Goal: Task Accomplishment & Management: Use online tool/utility

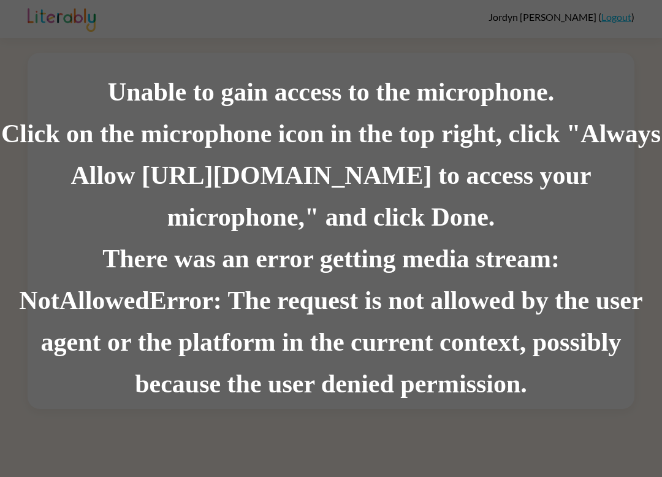
click at [468, 387] on div "There was an error getting media stream: NotAllowedError: The request is not al…" at bounding box center [331, 321] width 662 height 167
click at [464, 382] on div "There was an error getting media stream: NotAllowedError: The request is not al…" at bounding box center [331, 321] width 662 height 167
click at [199, 116] on div "Click on the microphone icon in the top right, click "Always Allow [URL][DOMAIN…" at bounding box center [331, 175] width 662 height 125
click at [623, 59] on div "Unable to gain access to the microphone. Click on the microphone icon in the to…" at bounding box center [331, 238] width 662 height 477
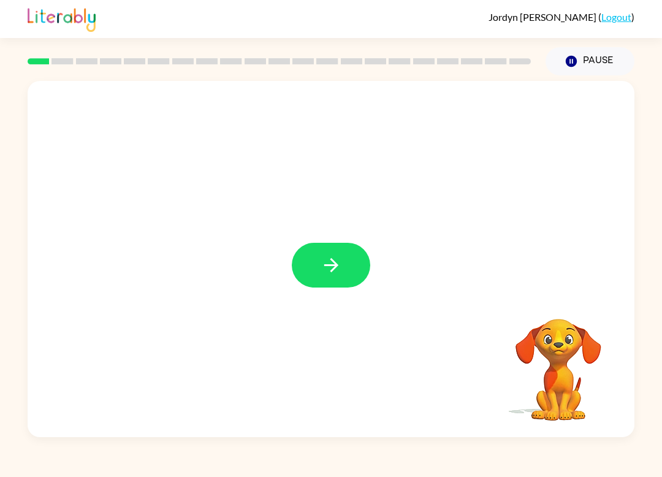
click at [325, 265] on icon "button" at bounding box center [330, 264] width 21 height 21
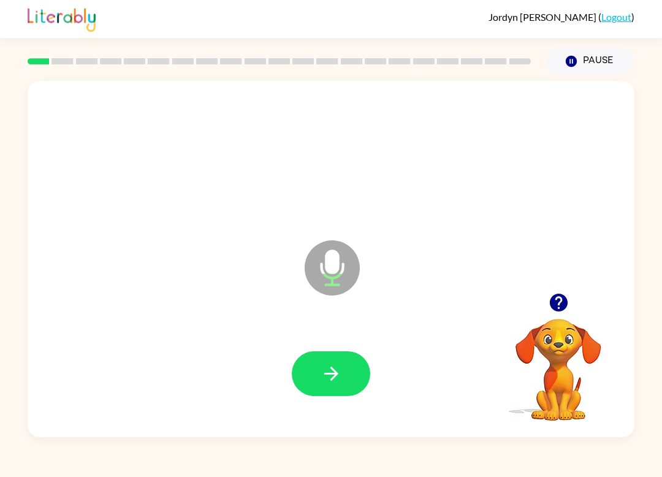
click at [328, 378] on icon "button" at bounding box center [330, 373] width 21 height 21
click at [332, 374] on icon "button" at bounding box center [330, 373] width 14 height 14
click at [330, 372] on icon "button" at bounding box center [330, 373] width 21 height 21
click at [320, 371] on icon "button" at bounding box center [330, 373] width 21 height 21
click at [325, 382] on icon "button" at bounding box center [330, 373] width 21 height 21
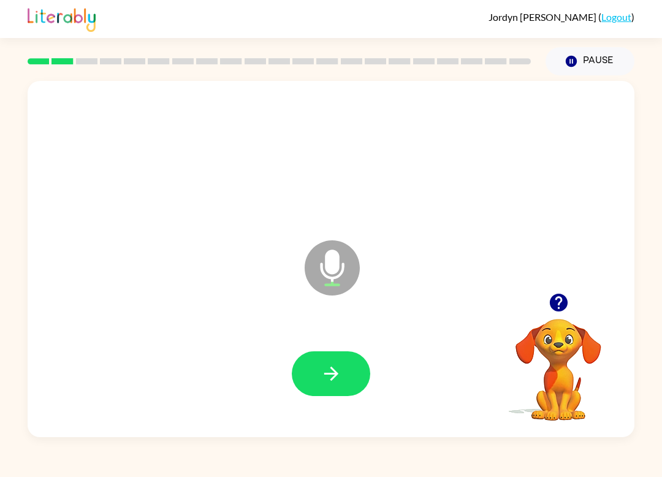
click at [340, 372] on icon "button" at bounding box center [330, 373] width 21 height 21
click at [332, 364] on icon "button" at bounding box center [330, 373] width 21 height 21
click at [335, 391] on button "button" at bounding box center [331, 373] width 78 height 45
click at [325, 366] on icon "button" at bounding box center [330, 373] width 21 height 21
click at [337, 379] on icon "button" at bounding box center [330, 373] width 21 height 21
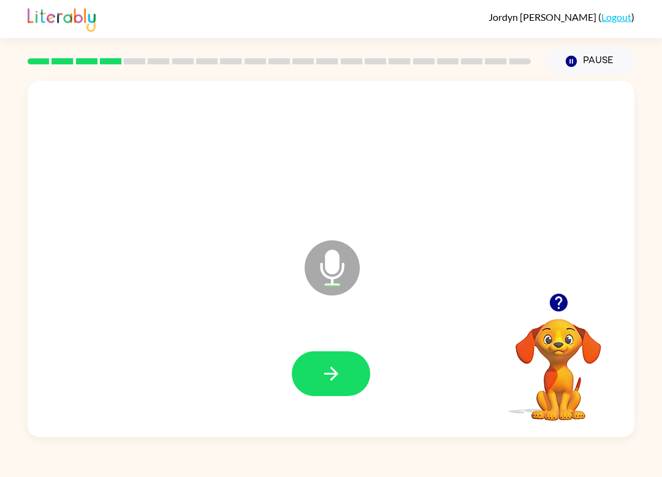
click at [326, 378] on icon "button" at bounding box center [330, 373] width 21 height 21
click at [342, 376] on button "button" at bounding box center [331, 373] width 78 height 45
click at [336, 371] on icon "button" at bounding box center [330, 373] width 21 height 21
click at [338, 371] on icon "button" at bounding box center [330, 373] width 21 height 21
click at [344, 362] on button "button" at bounding box center [331, 373] width 78 height 45
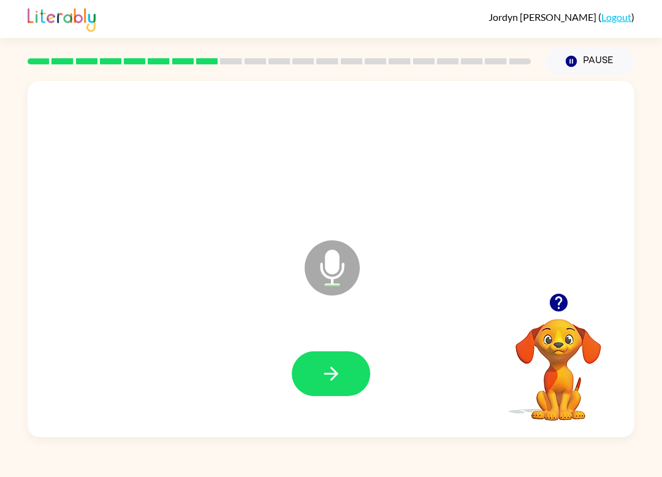
click at [338, 377] on icon "button" at bounding box center [330, 373] width 21 height 21
click at [304, 367] on button "button" at bounding box center [331, 373] width 78 height 45
click at [342, 384] on button "button" at bounding box center [331, 373] width 78 height 45
click at [325, 387] on button "button" at bounding box center [331, 373] width 78 height 45
click at [346, 380] on button "button" at bounding box center [331, 373] width 78 height 45
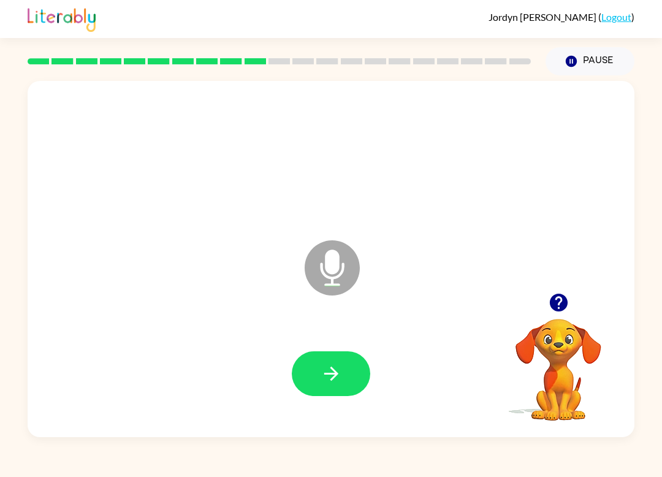
click at [330, 382] on icon "button" at bounding box center [330, 373] width 21 height 21
click at [323, 377] on icon "button" at bounding box center [330, 373] width 21 height 21
click at [339, 379] on icon "button" at bounding box center [330, 373] width 21 height 21
click at [308, 395] on button "button" at bounding box center [331, 373] width 78 height 45
click at [337, 372] on icon "button" at bounding box center [330, 373] width 21 height 21
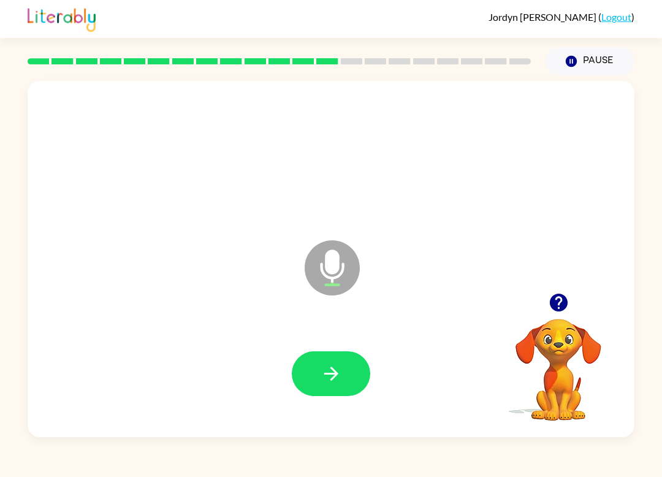
click at [330, 364] on icon "button" at bounding box center [330, 373] width 21 height 21
click at [327, 368] on icon "button" at bounding box center [330, 373] width 21 height 21
click at [333, 355] on button "button" at bounding box center [331, 373] width 78 height 45
click at [325, 391] on button "button" at bounding box center [331, 373] width 78 height 45
click at [312, 374] on button "button" at bounding box center [331, 373] width 78 height 45
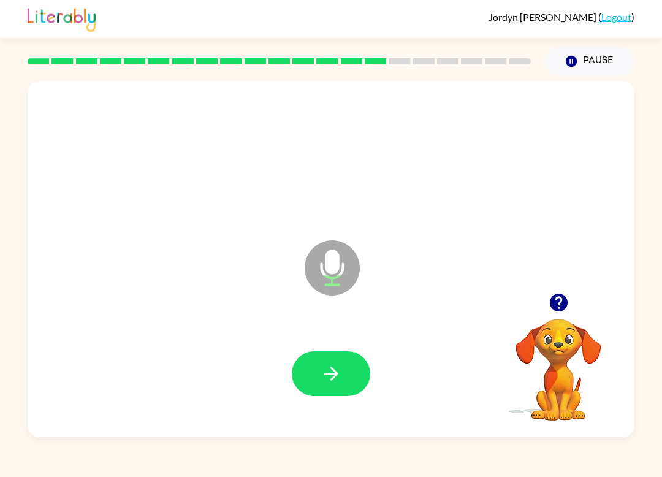
click at [325, 380] on icon "button" at bounding box center [330, 373] width 21 height 21
click at [344, 383] on button "button" at bounding box center [331, 373] width 78 height 45
click at [325, 376] on icon "button" at bounding box center [330, 373] width 21 height 21
click at [317, 383] on button "button" at bounding box center [331, 373] width 78 height 45
click at [331, 381] on icon "button" at bounding box center [330, 373] width 21 height 21
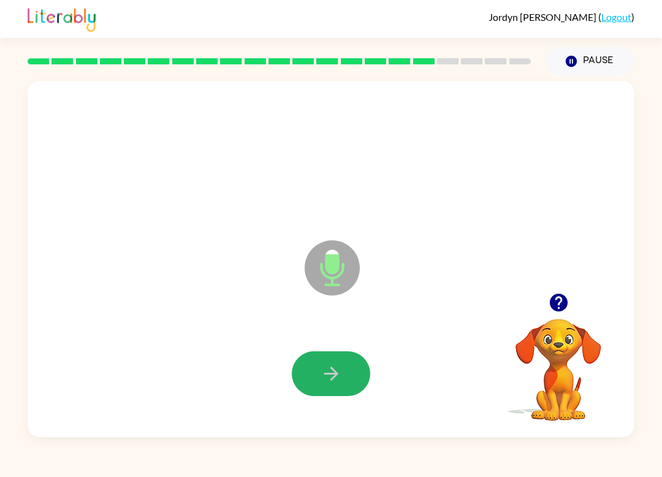
click at [319, 372] on button "button" at bounding box center [331, 373] width 78 height 45
click at [325, 388] on button "button" at bounding box center [331, 373] width 78 height 45
click at [333, 370] on icon "button" at bounding box center [330, 373] width 14 height 14
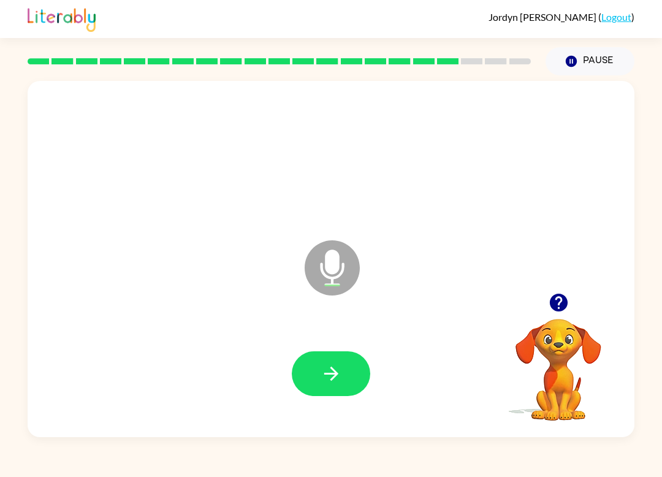
click at [323, 385] on button "button" at bounding box center [331, 373] width 78 height 45
click at [306, 383] on button "button" at bounding box center [331, 373] width 78 height 45
click at [328, 363] on icon "button" at bounding box center [330, 373] width 21 height 21
click at [342, 394] on button "button" at bounding box center [331, 373] width 78 height 45
click at [327, 380] on icon "button" at bounding box center [330, 373] width 21 height 21
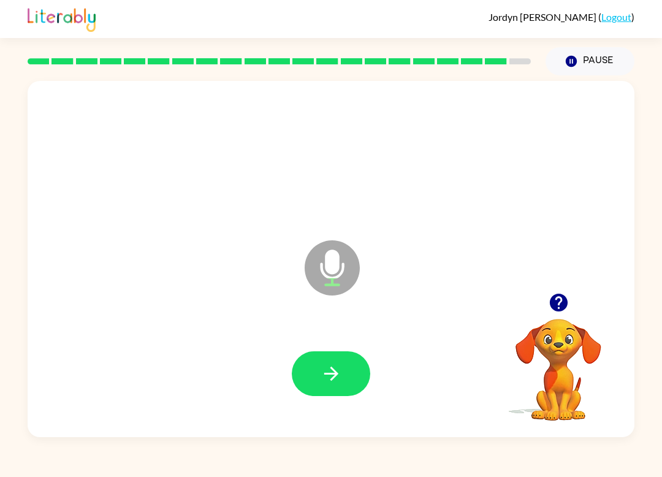
click at [333, 363] on icon "button" at bounding box center [330, 373] width 21 height 21
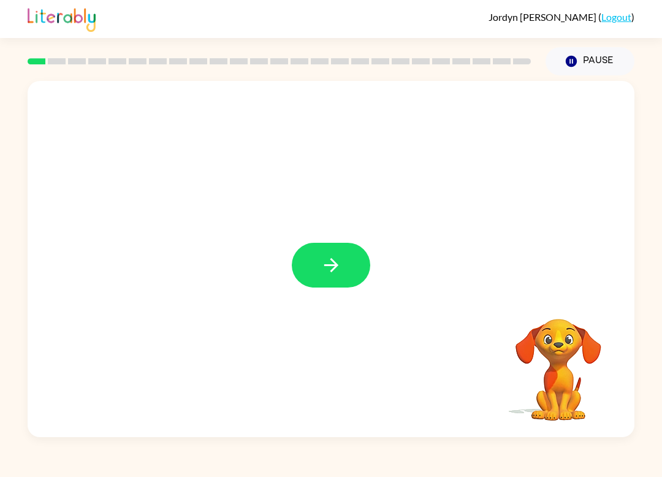
click at [336, 268] on icon "button" at bounding box center [330, 264] width 21 height 21
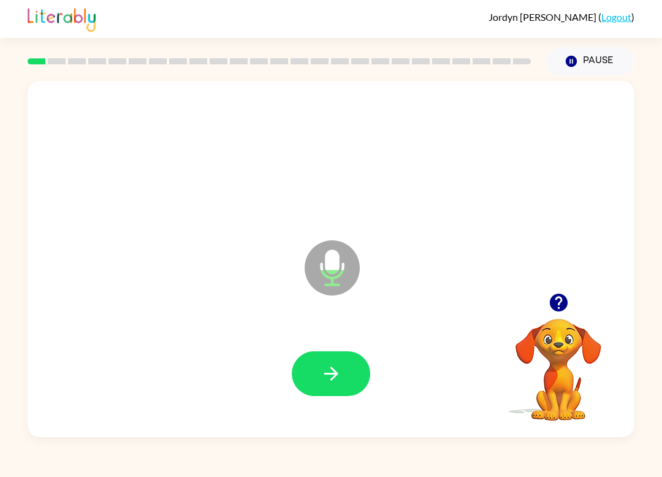
click at [332, 366] on icon "button" at bounding box center [330, 373] width 21 height 21
click at [335, 371] on icon "button" at bounding box center [330, 373] width 14 height 14
click at [340, 360] on button "button" at bounding box center [331, 373] width 78 height 45
click at [323, 374] on icon "button" at bounding box center [330, 373] width 21 height 21
click at [323, 391] on button "button" at bounding box center [331, 373] width 78 height 45
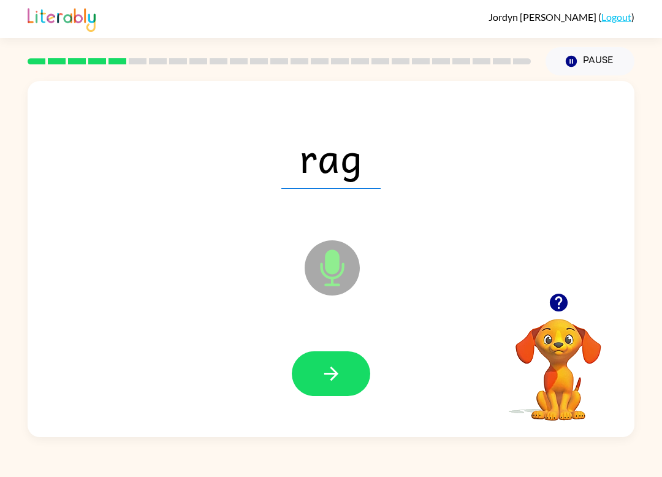
click at [323, 376] on icon "button" at bounding box center [330, 373] width 21 height 21
click at [323, 396] on button "button" at bounding box center [331, 373] width 78 height 45
click at [328, 379] on icon "button" at bounding box center [330, 373] width 21 height 21
click at [314, 387] on button "button" at bounding box center [331, 373] width 78 height 45
click at [331, 395] on button "button" at bounding box center [331, 373] width 78 height 45
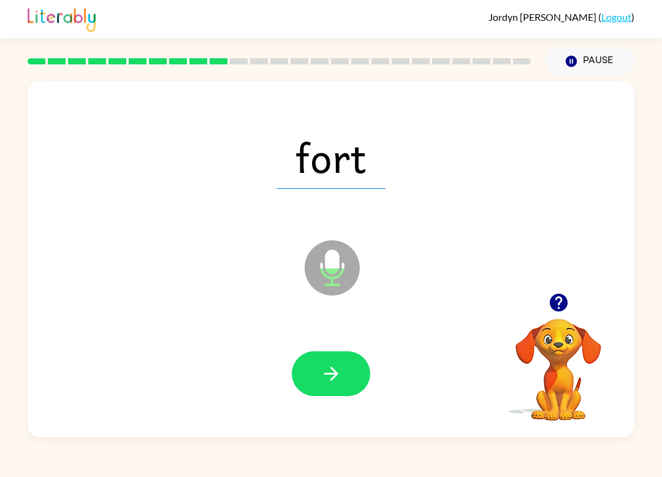
click at [326, 379] on icon "button" at bounding box center [330, 373] width 21 height 21
click at [338, 380] on icon "button" at bounding box center [330, 373] width 21 height 21
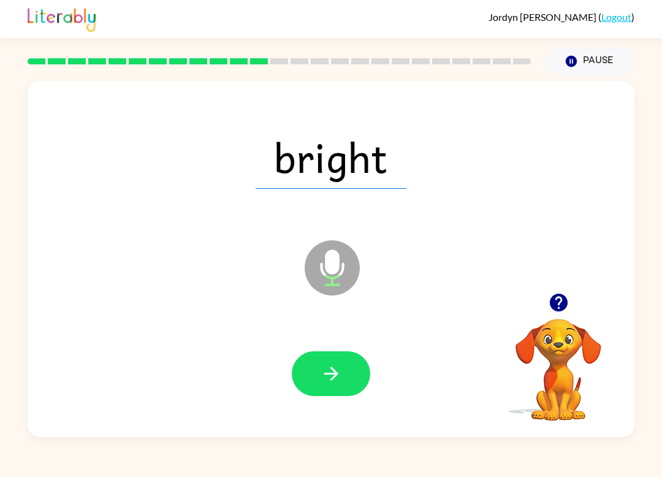
click at [323, 380] on icon "button" at bounding box center [330, 373] width 21 height 21
click at [334, 387] on button "button" at bounding box center [331, 373] width 78 height 45
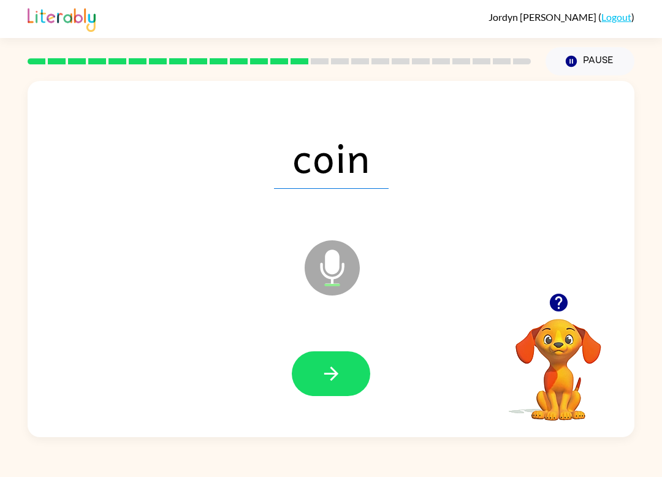
click at [340, 377] on icon "button" at bounding box center [330, 373] width 21 height 21
click at [339, 381] on icon "button" at bounding box center [330, 373] width 21 height 21
click at [334, 378] on icon "button" at bounding box center [330, 373] width 21 height 21
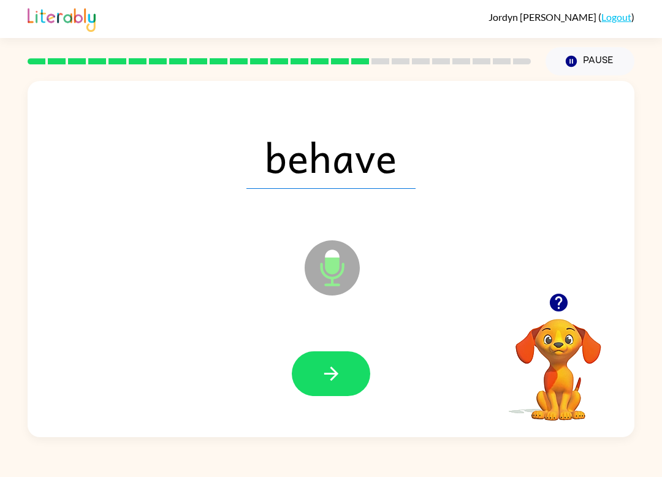
click at [327, 372] on icon "button" at bounding box center [330, 373] width 21 height 21
click at [346, 375] on button "button" at bounding box center [331, 373] width 78 height 45
click at [334, 370] on icon "button" at bounding box center [330, 373] width 21 height 21
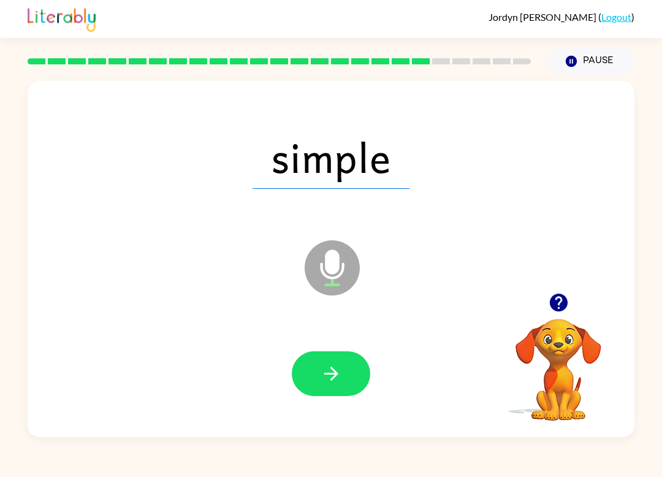
click at [338, 375] on icon "button" at bounding box center [330, 373] width 21 height 21
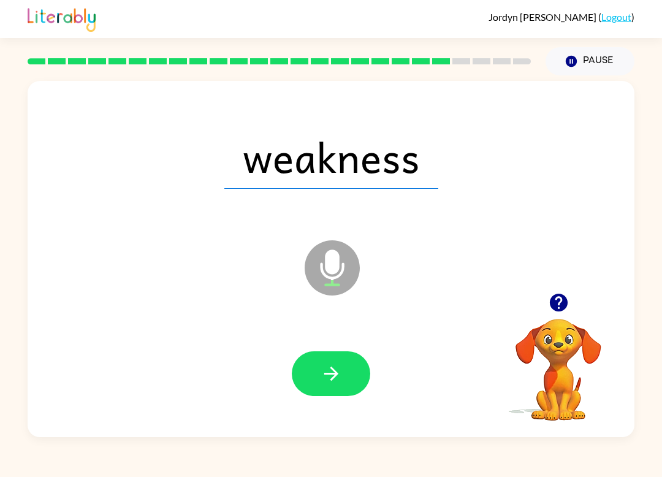
click at [338, 368] on icon "button" at bounding box center [330, 373] width 21 height 21
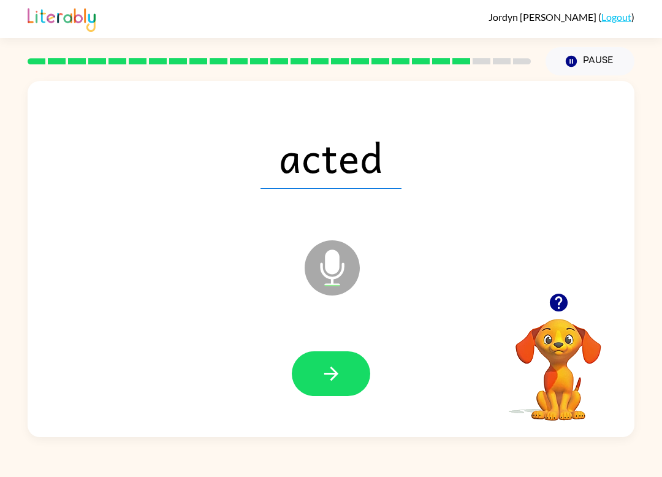
click at [333, 380] on icon "button" at bounding box center [330, 373] width 21 height 21
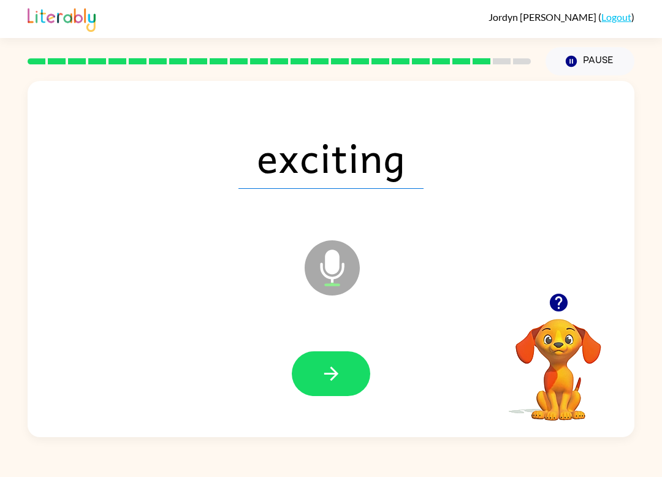
click at [334, 374] on icon "button" at bounding box center [330, 373] width 14 height 14
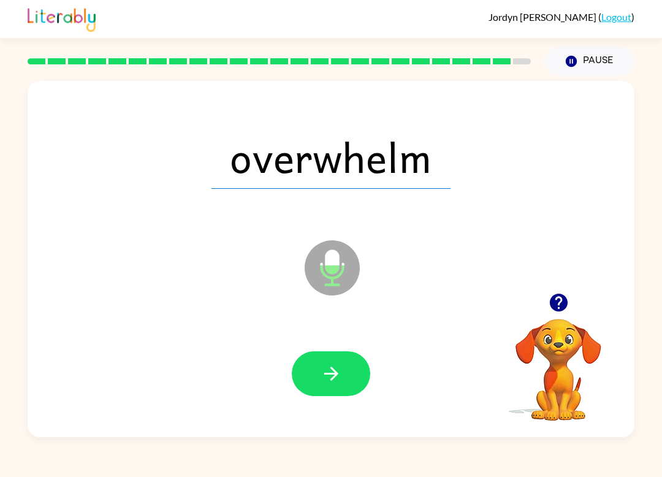
click at [333, 377] on icon "button" at bounding box center [330, 373] width 14 height 14
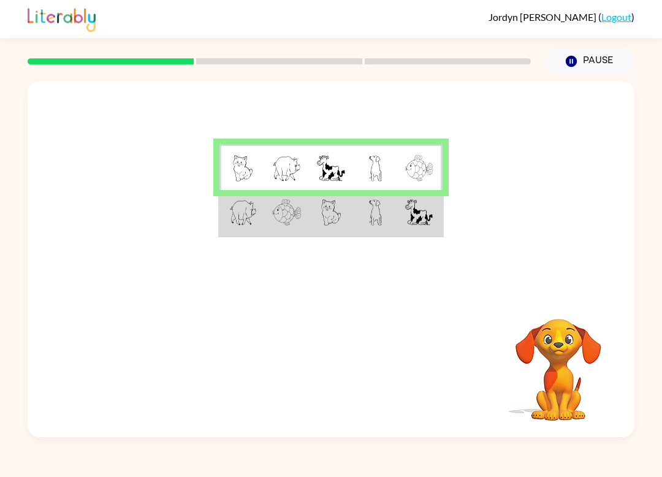
click at [398, 219] on td at bounding box center [420, 213] width 45 height 46
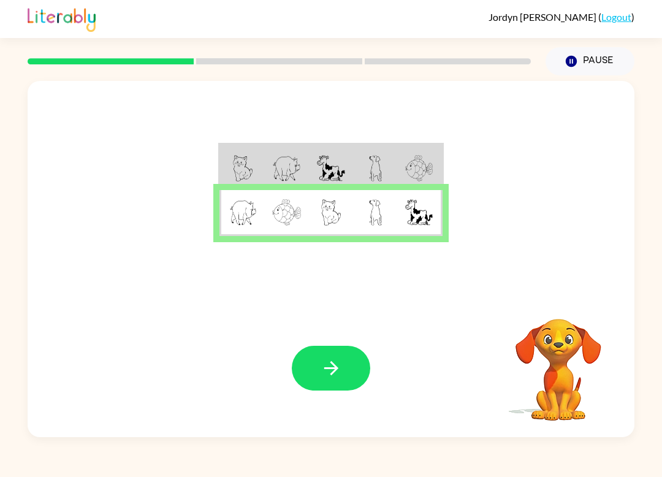
click at [327, 378] on icon "button" at bounding box center [330, 367] width 21 height 21
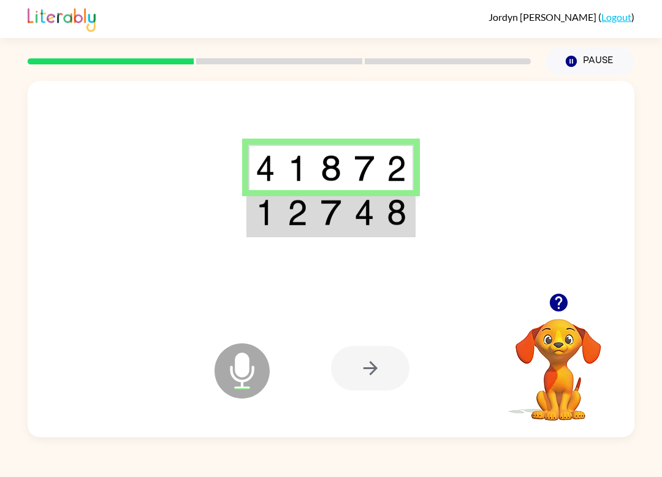
click at [364, 371] on div at bounding box center [370, 367] width 78 height 45
click at [386, 224] on td at bounding box center [396, 213] width 33 height 46
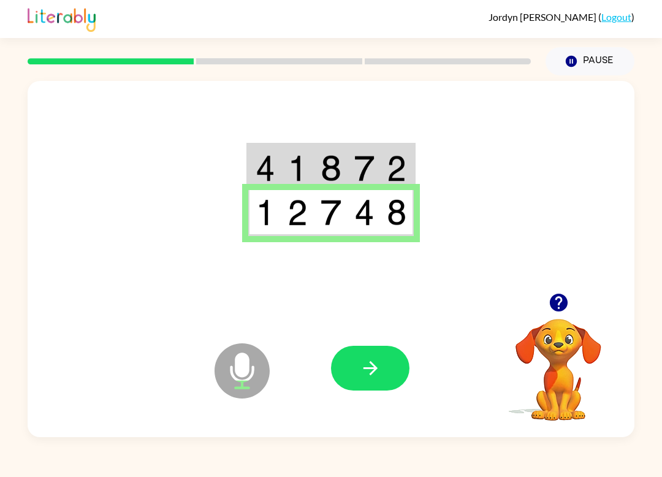
click at [379, 371] on icon "button" at bounding box center [370, 367] width 21 height 21
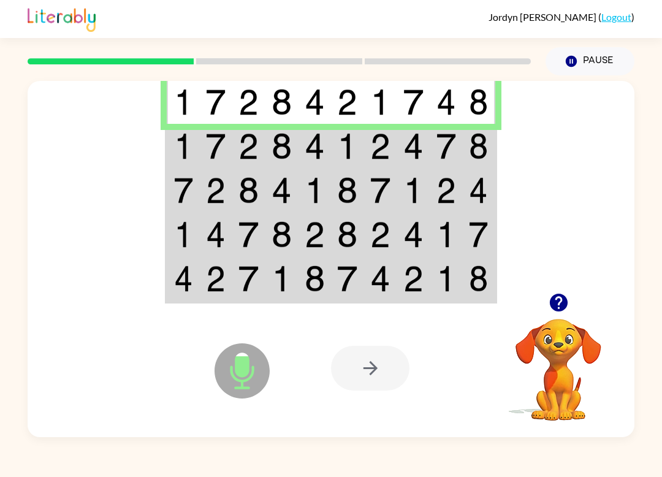
click at [442, 146] on img at bounding box center [446, 146] width 20 height 26
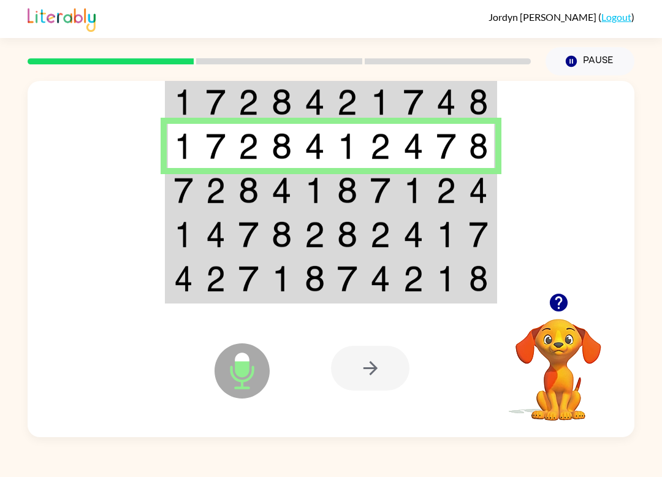
click at [297, 191] on td at bounding box center [281, 190] width 33 height 44
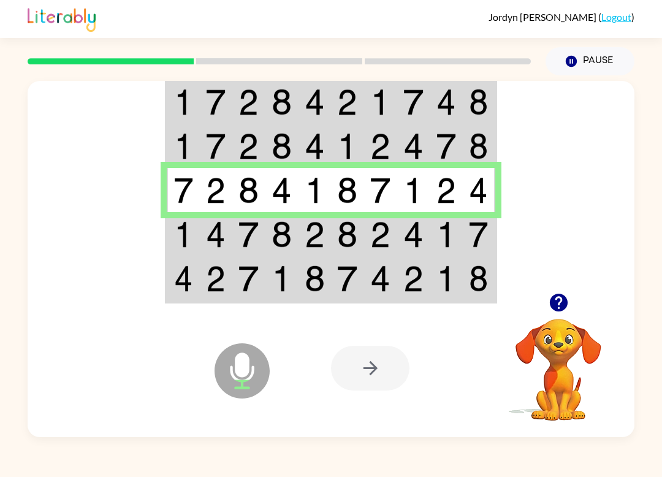
click at [422, 250] on td at bounding box center [412, 234] width 33 height 44
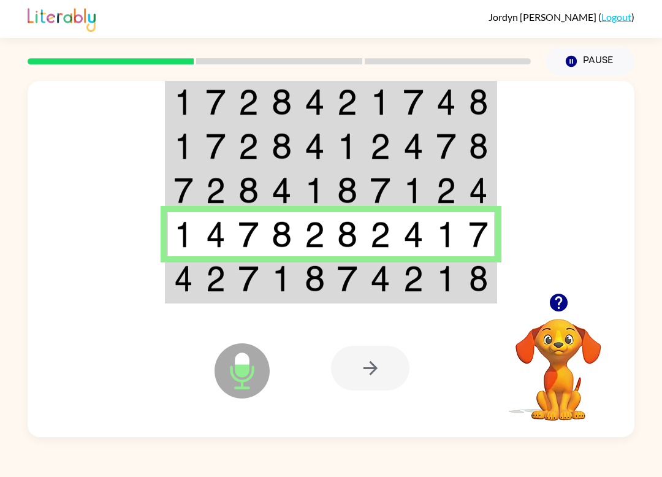
click at [469, 287] on img at bounding box center [478, 278] width 19 height 26
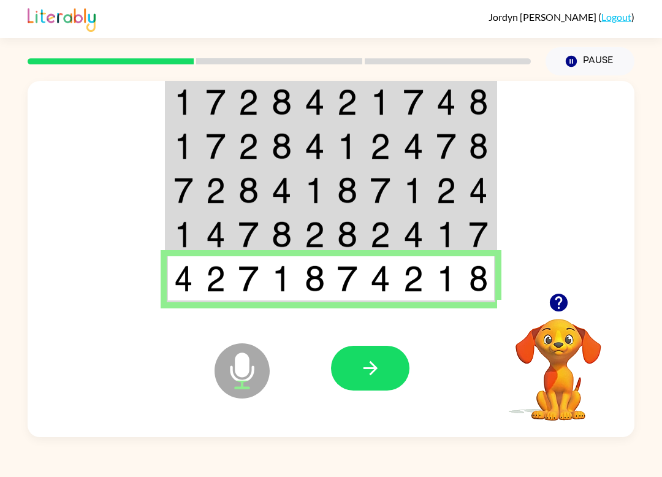
click at [371, 368] on icon "button" at bounding box center [370, 367] width 21 height 21
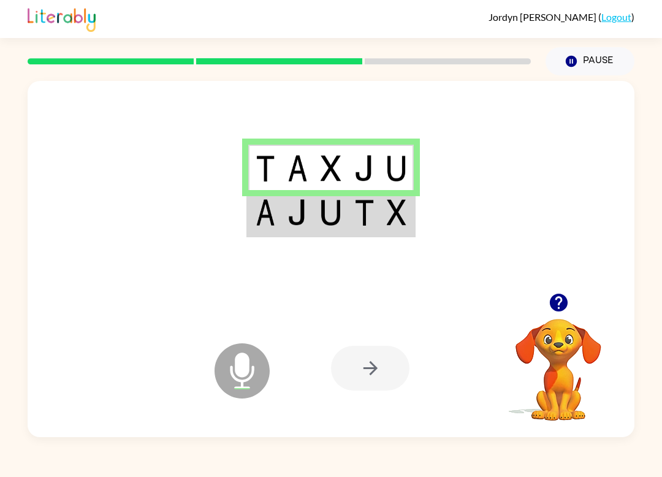
click at [330, 219] on img at bounding box center [330, 212] width 20 height 26
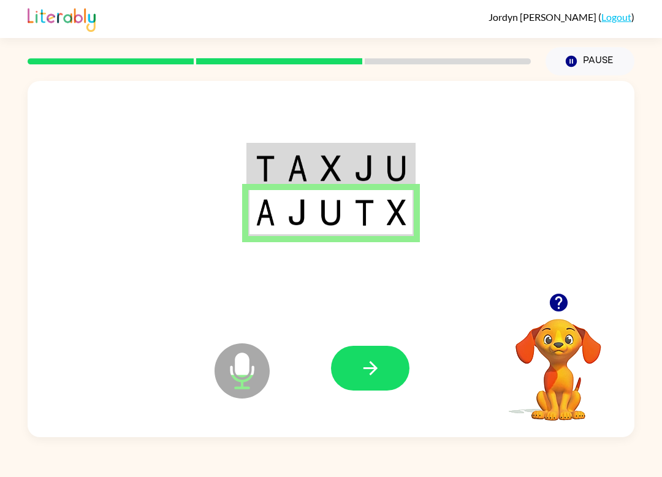
click at [355, 374] on button "button" at bounding box center [370, 367] width 78 height 45
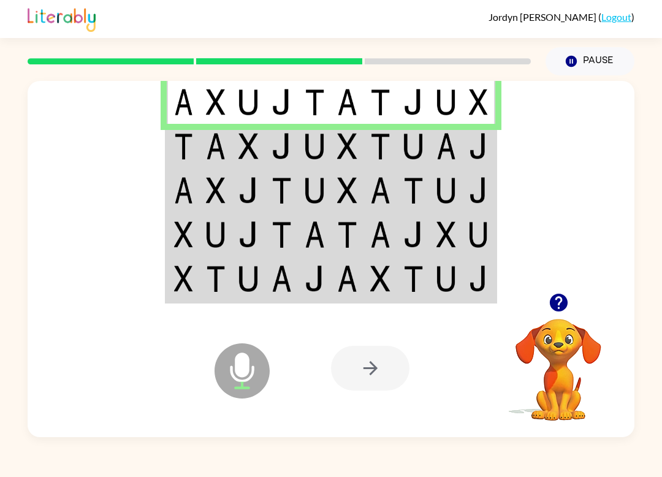
click at [283, 151] on img at bounding box center [281, 146] width 20 height 26
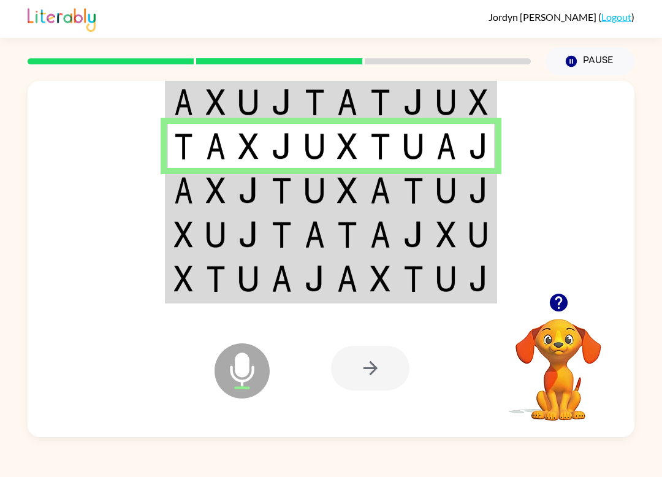
click at [379, 187] on img at bounding box center [380, 190] width 20 height 26
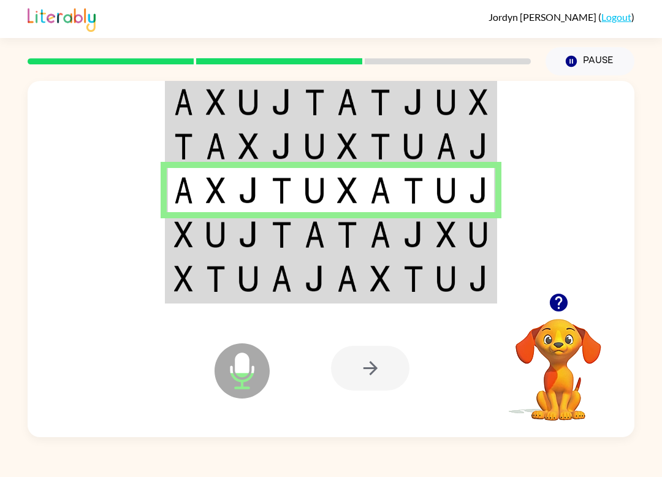
click at [464, 243] on td at bounding box center [479, 234] width 33 height 44
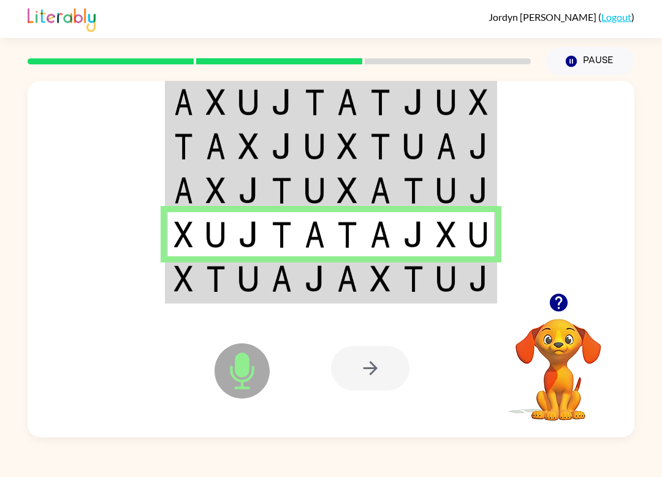
click at [454, 296] on td at bounding box center [445, 279] width 33 height 46
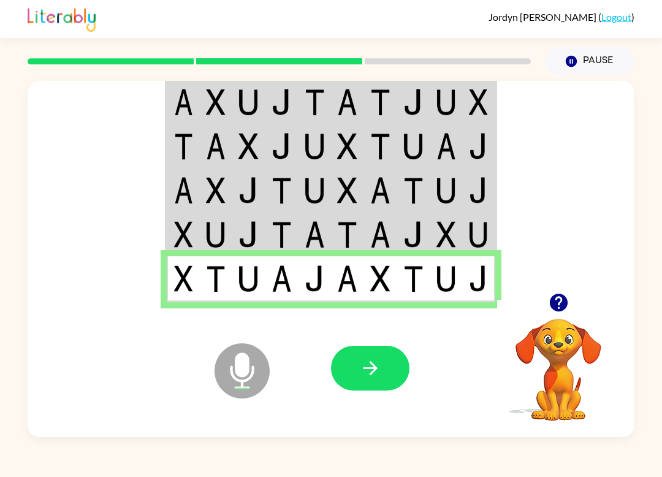
click at [377, 363] on icon "button" at bounding box center [370, 367] width 21 height 21
